Goal: Obtain resource: Obtain resource

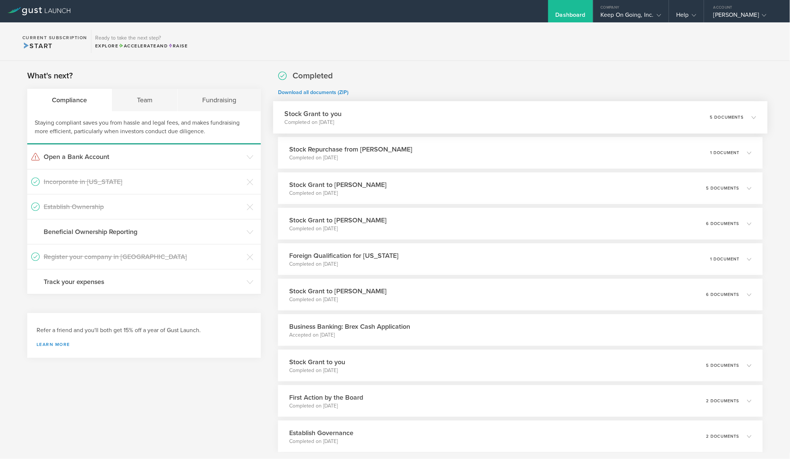
click at [630, 121] on div "Stock Grant to you Completed on [DATE] 5 documents" at bounding box center [520, 117] width 495 height 32
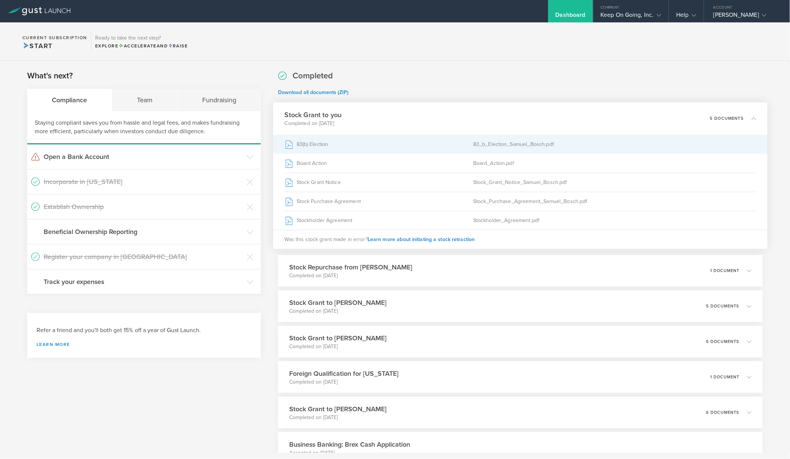
click at [312, 148] on div "83(b) Election" at bounding box center [379, 144] width 189 height 19
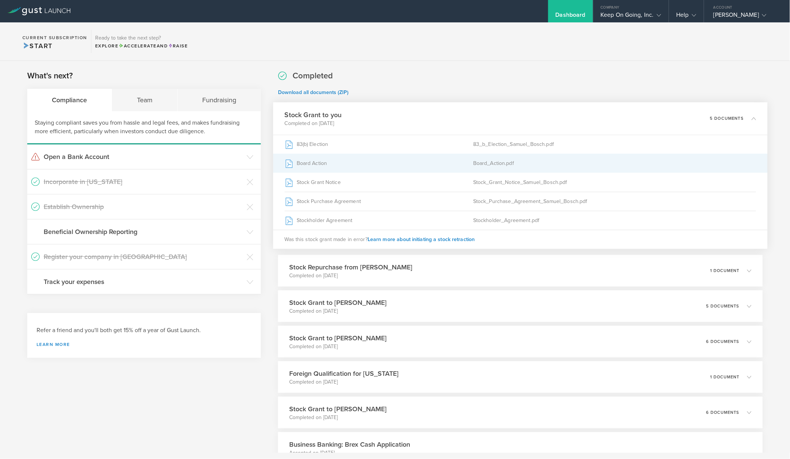
click at [309, 164] on div "Board Action" at bounding box center [379, 163] width 189 height 19
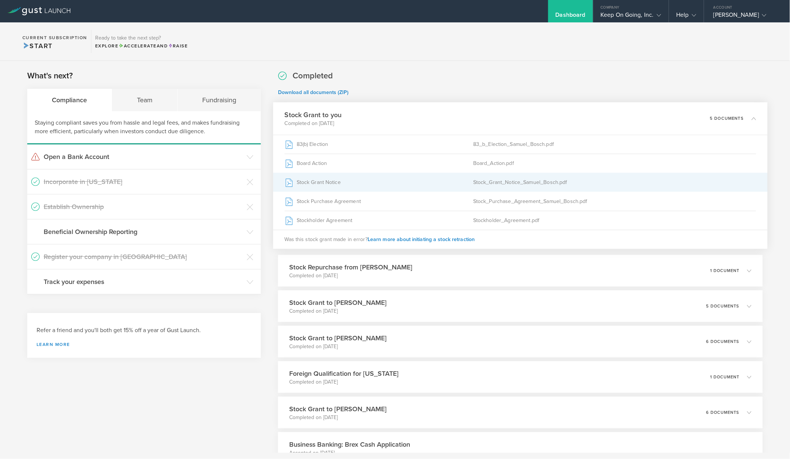
click at [308, 185] on div "Stock Grant Notice" at bounding box center [379, 182] width 189 height 19
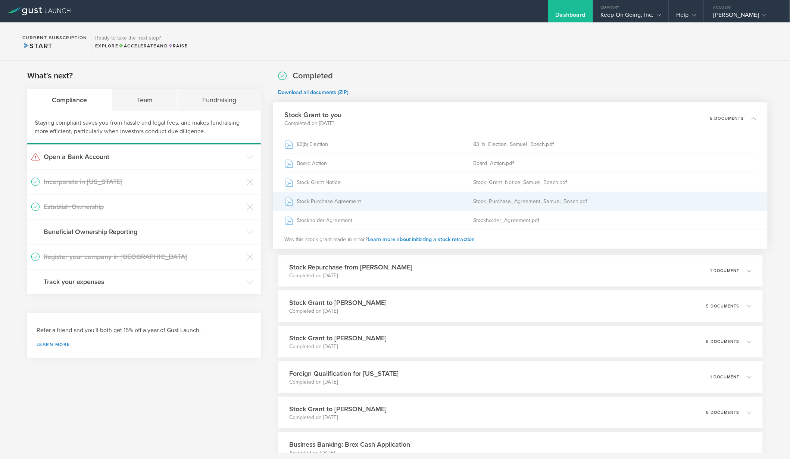
click at [306, 199] on div "Stock Purchase Agreement" at bounding box center [379, 201] width 189 height 19
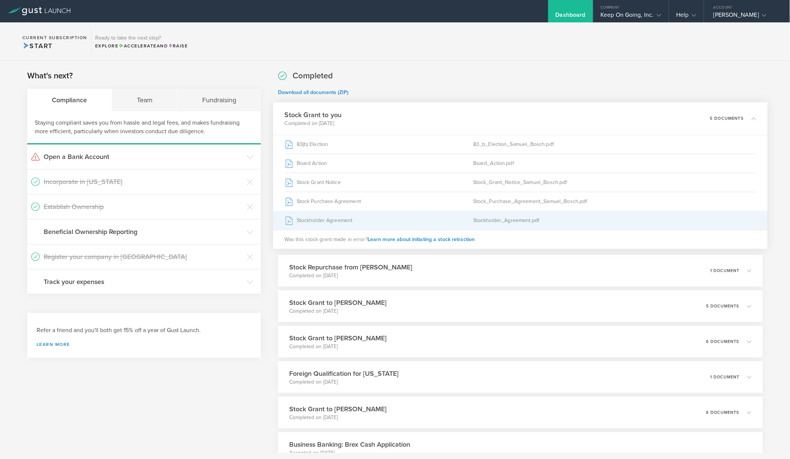
click at [307, 223] on div "Stockholder Agreement" at bounding box center [379, 220] width 189 height 19
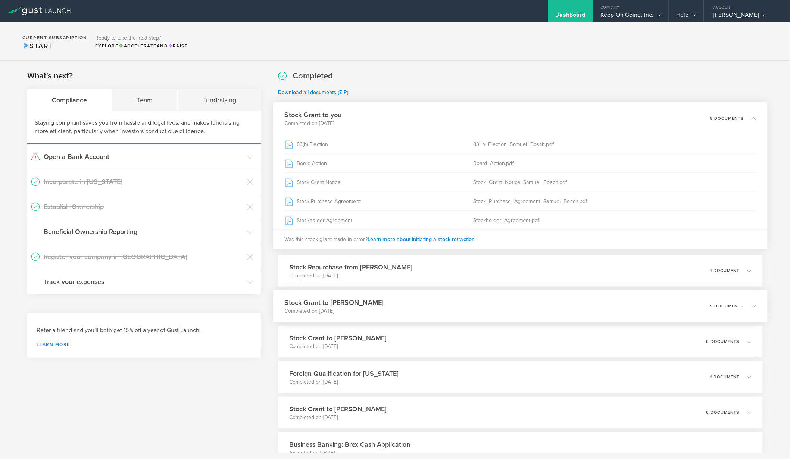
click at [456, 310] on div "Stock Grant to [PERSON_NAME] Completed on [DATE] 5 documents" at bounding box center [520, 306] width 495 height 32
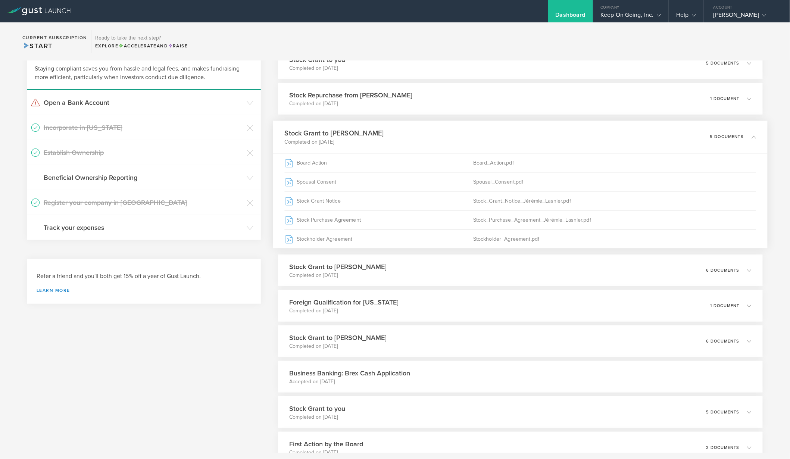
scroll to position [71, 0]
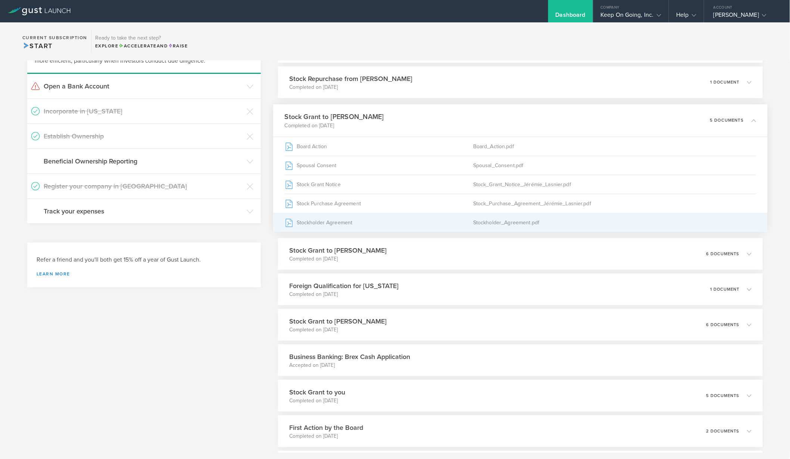
click at [343, 223] on div "Stockholder Agreement" at bounding box center [379, 222] width 189 height 19
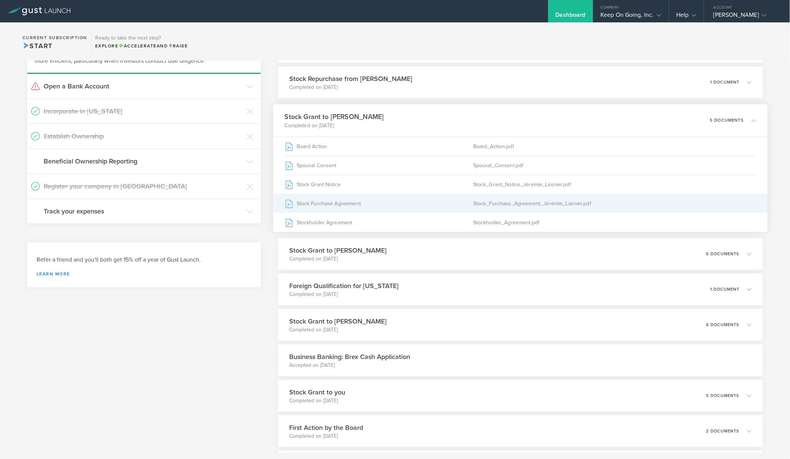
click at [344, 204] on div "Stock Purchase Agreement" at bounding box center [379, 203] width 189 height 19
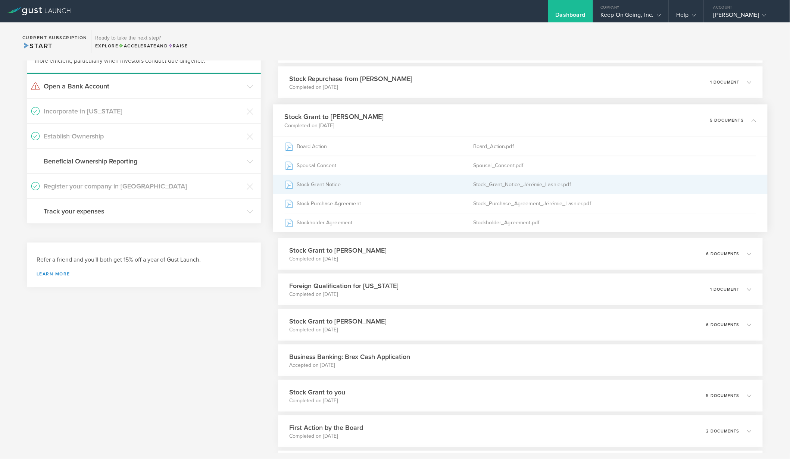
click at [314, 186] on div "Stock Grant Notice" at bounding box center [379, 184] width 189 height 19
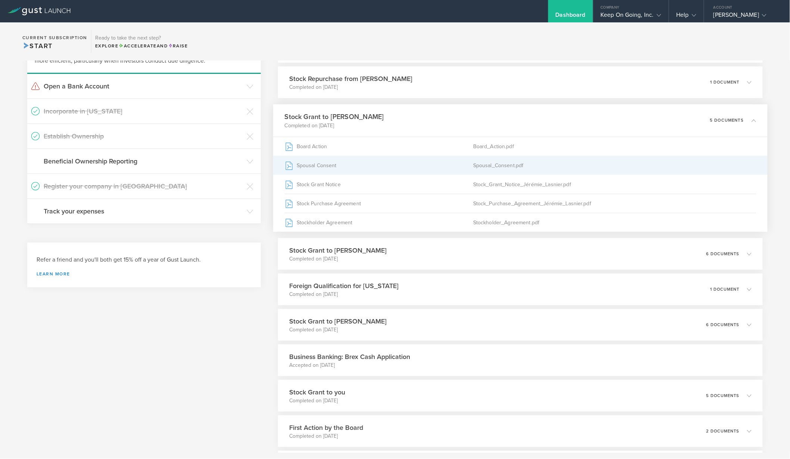
click at [325, 166] on div "Spousal Consent" at bounding box center [379, 165] width 189 height 19
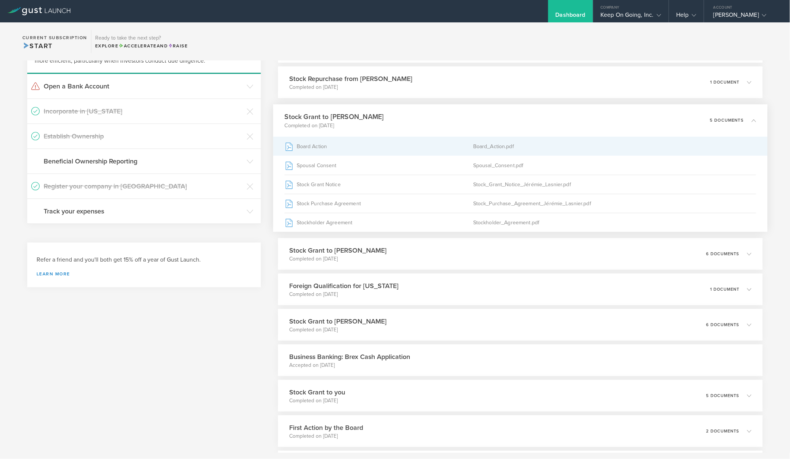
click at [313, 150] on div "Board Action" at bounding box center [379, 146] width 189 height 19
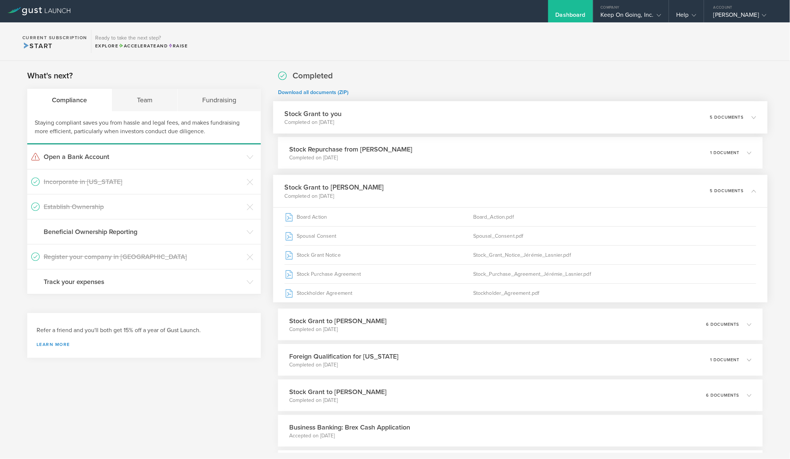
scroll to position [0, 0]
click at [436, 154] on div "Stock Repurchase from [PERSON_NAME] Completed on [DATE] 1 document" at bounding box center [520, 153] width 495 height 32
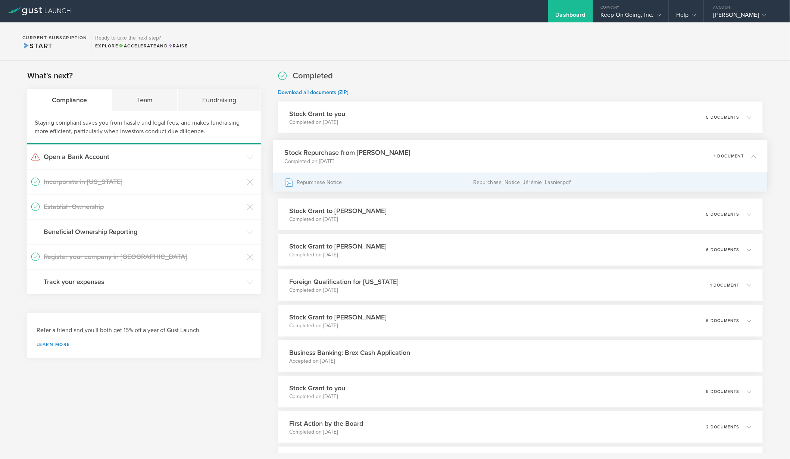
click at [335, 182] on div "Repurchase Notice" at bounding box center [379, 182] width 189 height 19
